Goal: Go to known website: Access a specific website the user already knows

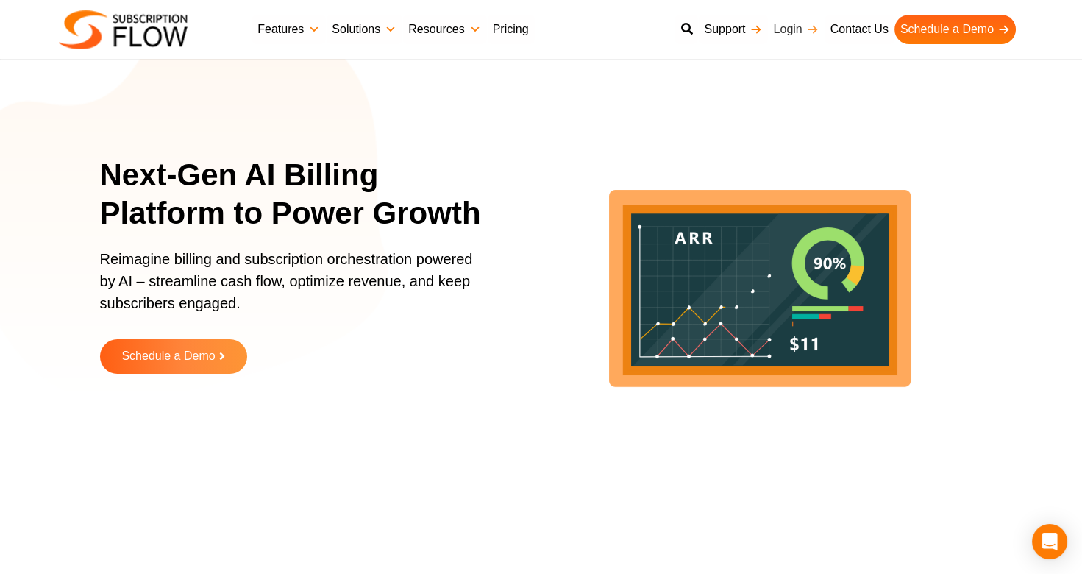
click at [789, 29] on link "Login" at bounding box center [796, 29] width 57 height 29
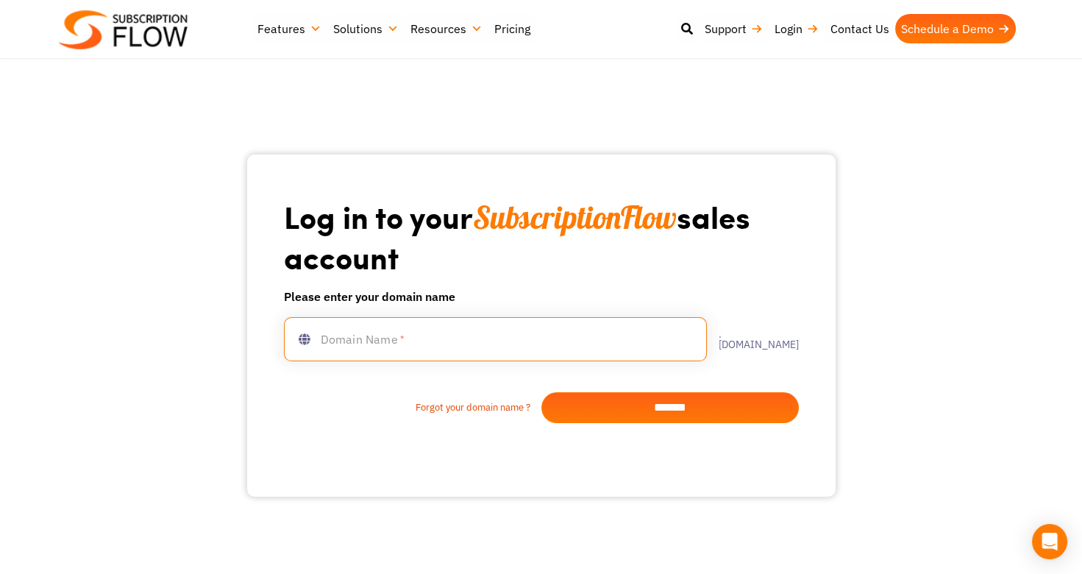
click at [435, 361] on input "text" at bounding box center [495, 339] width 423 height 44
type input "********"
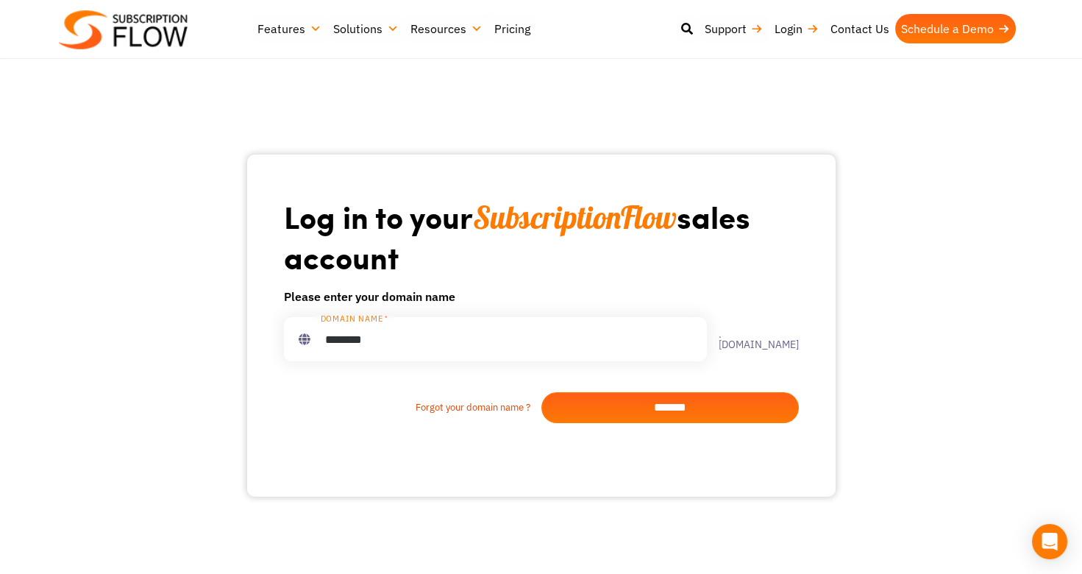
click at [679, 423] on input "*******" at bounding box center [671, 407] width 258 height 31
